Goal: Navigation & Orientation: Find specific page/section

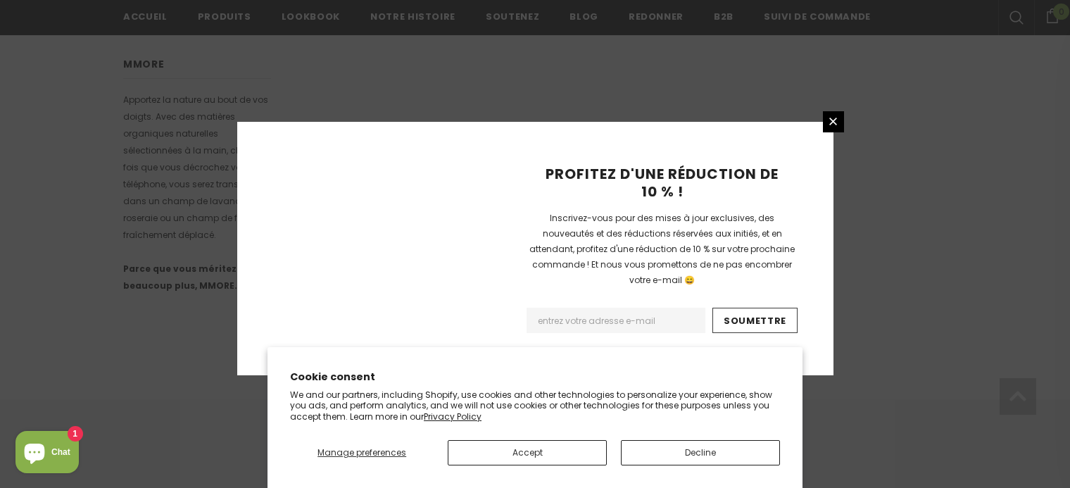
scroll to position [989, 0]
